Goal: Task Accomplishment & Management: Manage account settings

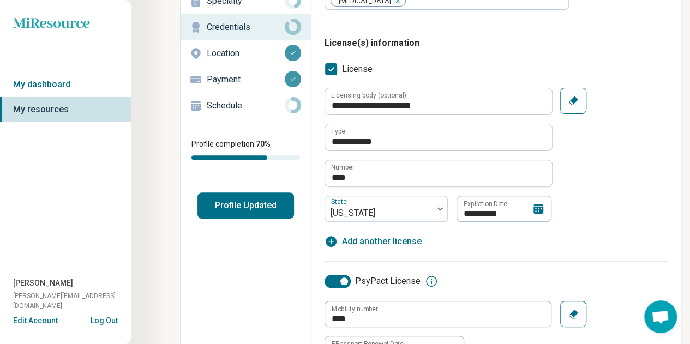
scroll to position [218, 0]
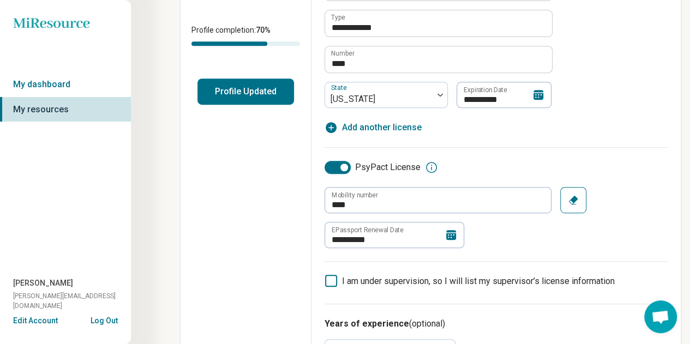
click at [451, 231] on icon at bounding box center [451, 235] width 13 height 13
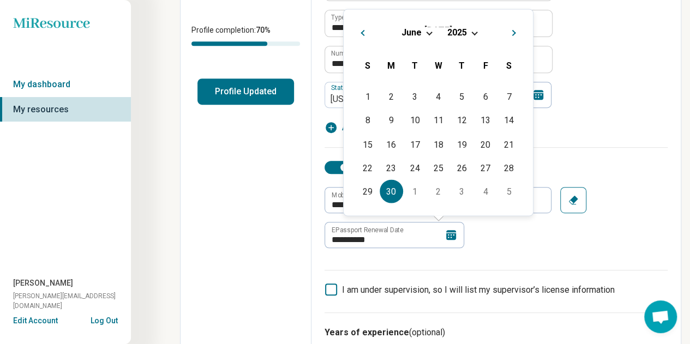
click at [455, 29] on span "2025" at bounding box center [457, 32] width 20 height 10
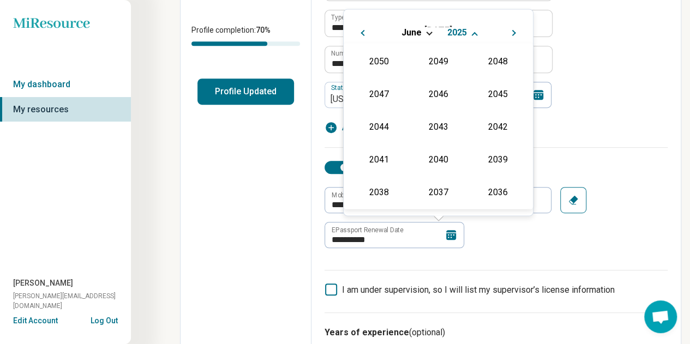
scroll to position [197, 0]
click at [381, 126] on div "2026" at bounding box center [378, 126] width 53 height 20
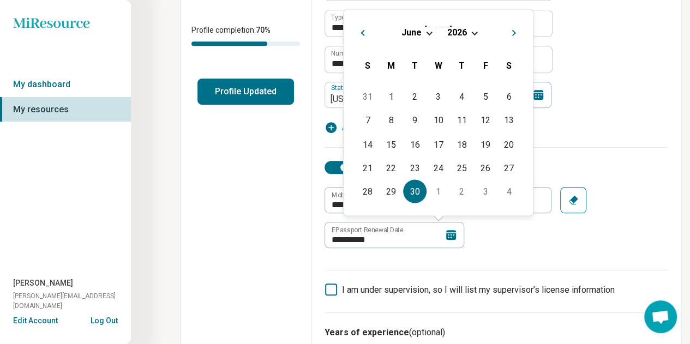
click at [418, 190] on div "30" at bounding box center [414, 190] width 23 height 23
type textarea "*"
type input "**********"
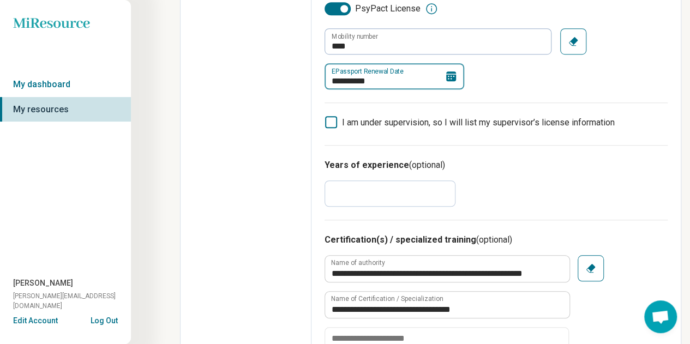
scroll to position [382, 0]
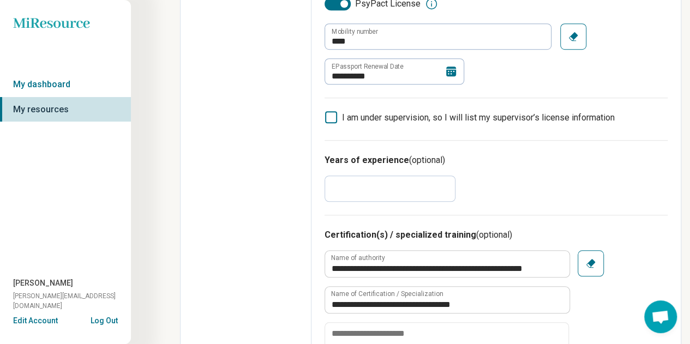
click at [332, 117] on icon at bounding box center [331, 117] width 12 height 12
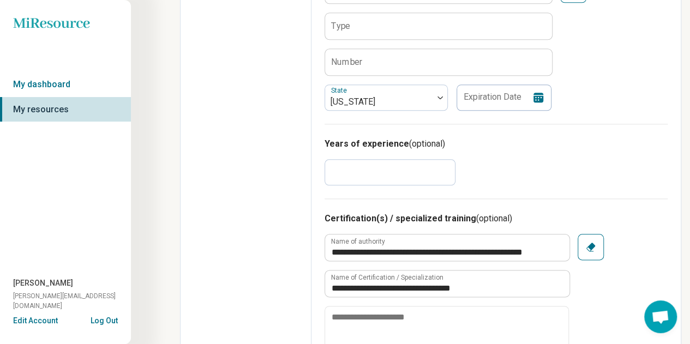
scroll to position [545, 0]
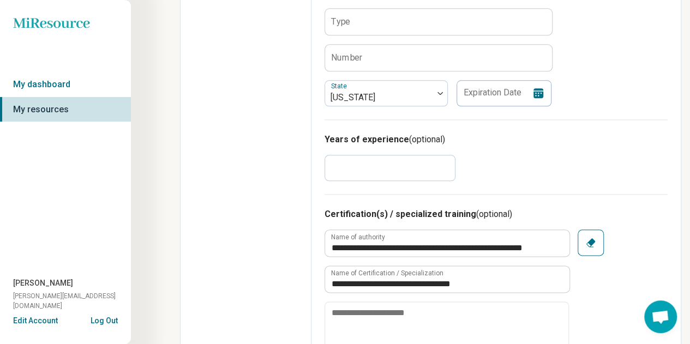
click at [373, 167] on input "**" at bounding box center [390, 168] width 131 height 26
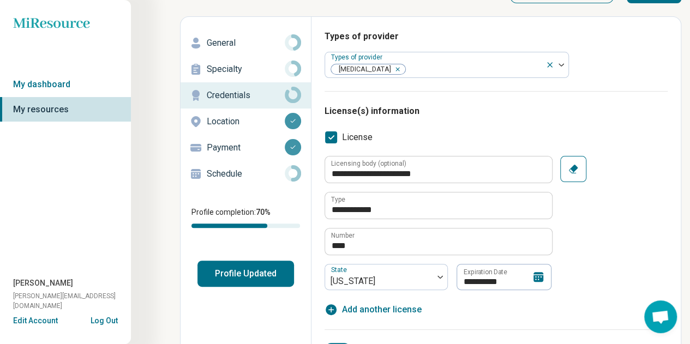
scroll to position [0, 0]
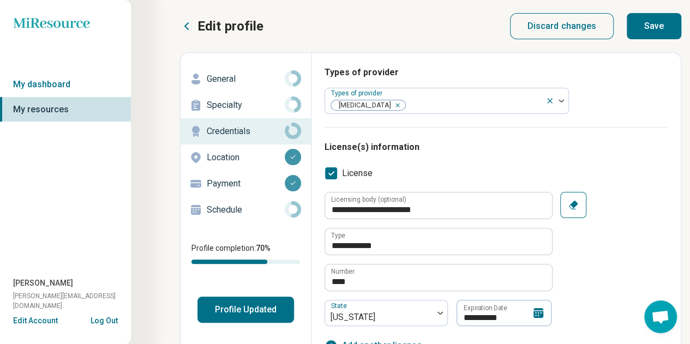
type input "**"
click at [651, 25] on button "Save" at bounding box center [654, 26] width 55 height 26
click at [661, 29] on button "Save" at bounding box center [654, 26] width 55 height 26
click at [48, 102] on link "My resources" at bounding box center [65, 109] width 131 height 25
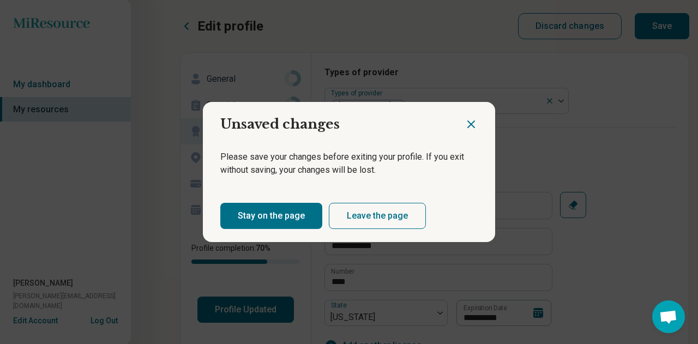
click at [467, 127] on icon "Close dialog" at bounding box center [471, 124] width 13 height 13
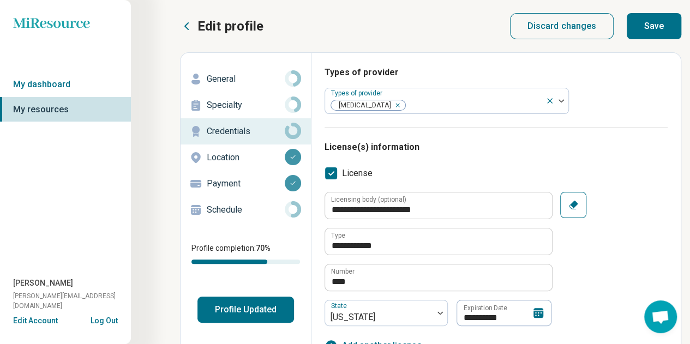
click at [667, 17] on button "Save" at bounding box center [654, 26] width 55 height 26
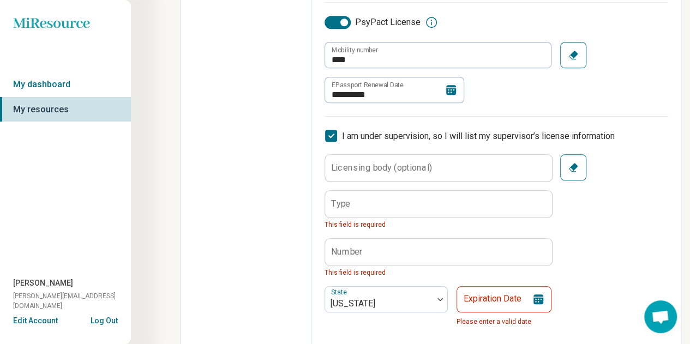
scroll to position [346, 0]
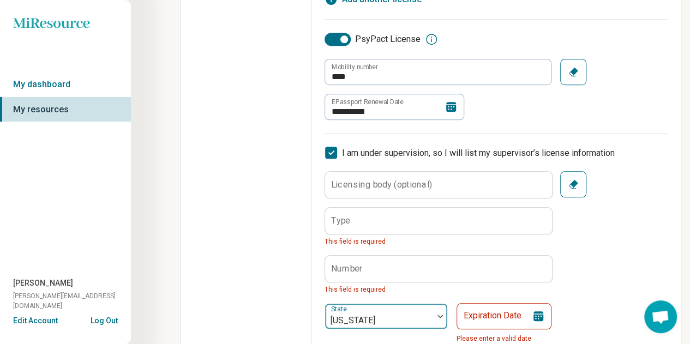
click at [395, 325] on div at bounding box center [378, 320] width 99 height 15
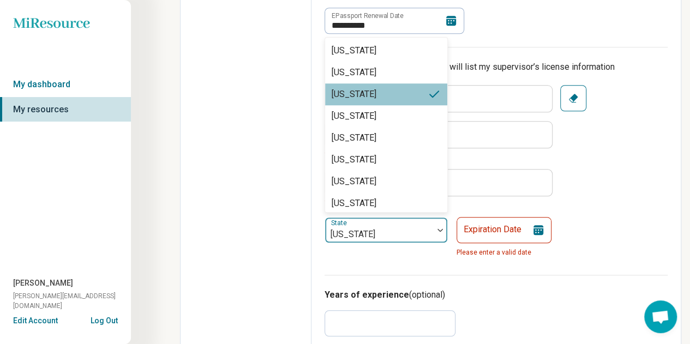
scroll to position [510, 0]
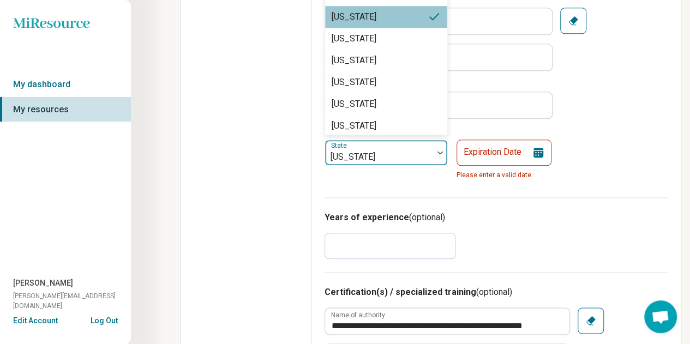
click at [636, 147] on div "Licensing body (optional) Type This field is required Number This field is requ…" at bounding box center [496, 96] width 343 height 177
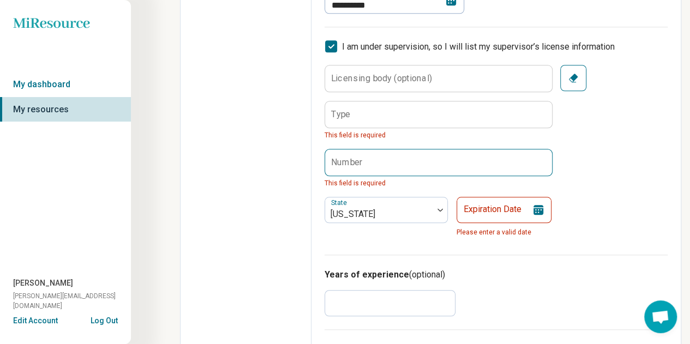
scroll to position [346, 0]
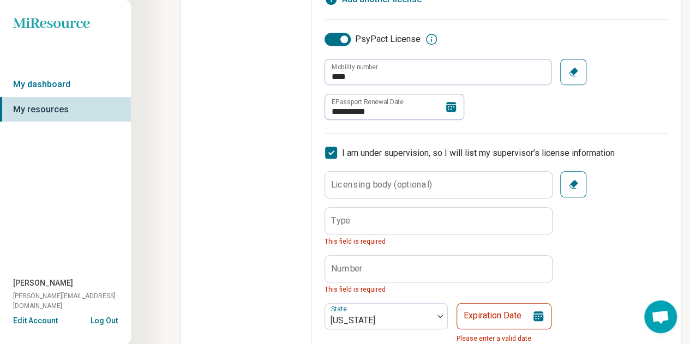
click at [332, 152] on icon at bounding box center [331, 153] width 12 height 12
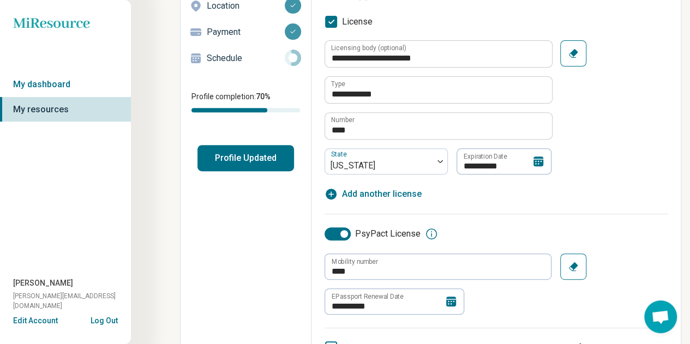
scroll to position [0, 0]
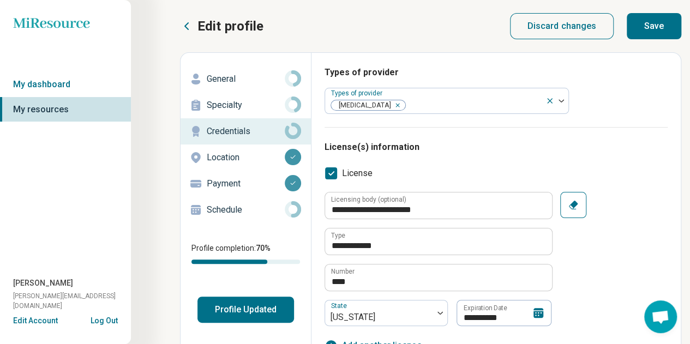
click at [665, 22] on button "Save" at bounding box center [654, 26] width 55 height 26
type textarea "*"
click at [68, 83] on link "My dashboard" at bounding box center [65, 84] width 131 height 25
